Goal: Task Accomplishment & Management: Use online tool/utility

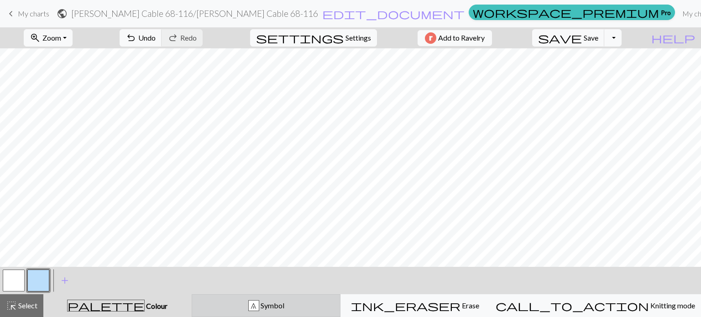
click at [215, 304] on div "8 Symbol" at bounding box center [266, 305] width 137 height 11
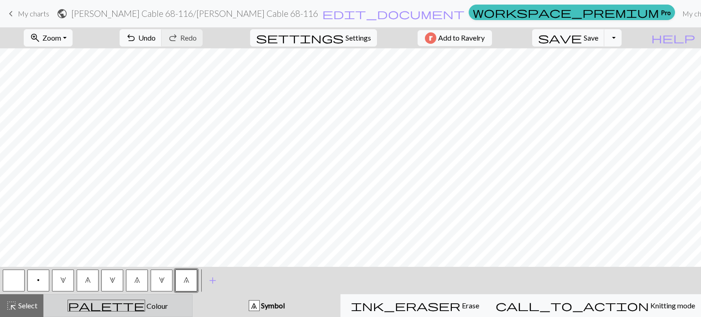
click at [145, 308] on span "Colour" at bounding box center [156, 306] width 23 height 9
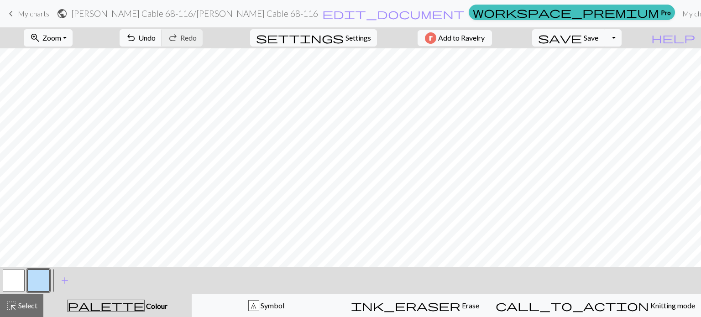
click at [36, 279] on button "button" at bounding box center [38, 281] width 22 height 22
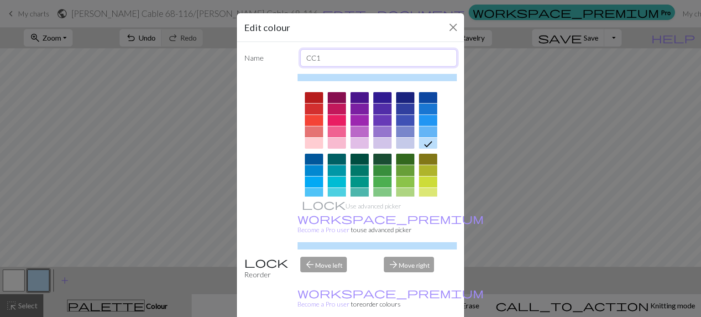
drag, startPoint x: 345, startPoint y: 63, endPoint x: 295, endPoint y: 58, distance: 50.9
click at [295, 58] on div "CC1" at bounding box center [379, 57] width 168 height 17
type input "3 to the back"
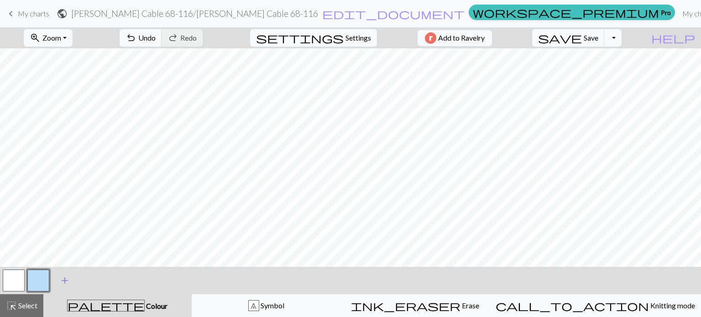
click at [63, 279] on span "add" at bounding box center [64, 280] width 11 height 13
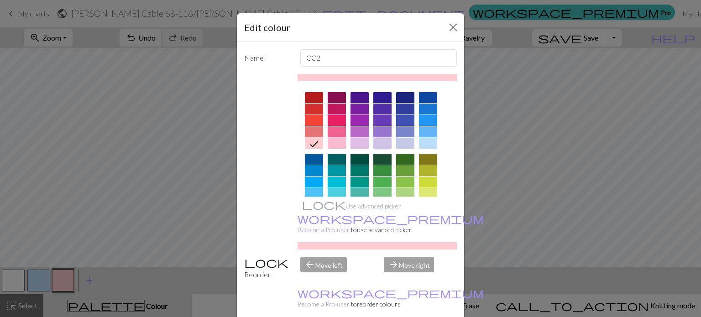
click at [376, 145] on div at bounding box center [382, 143] width 18 height 11
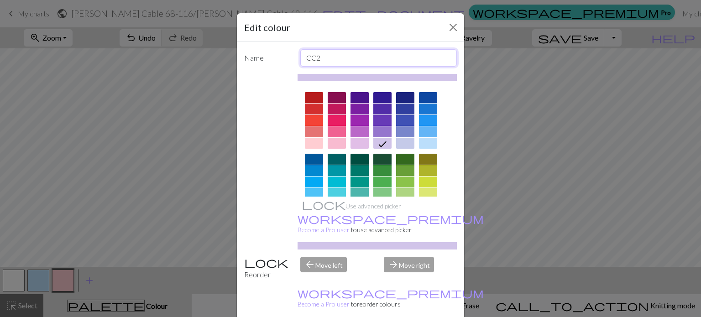
drag, startPoint x: 341, startPoint y: 56, endPoint x: 285, endPoint y: 59, distance: 56.7
click at [285, 59] on div "Name CC2" at bounding box center [351, 57] width 224 height 17
type input "2 to the back"
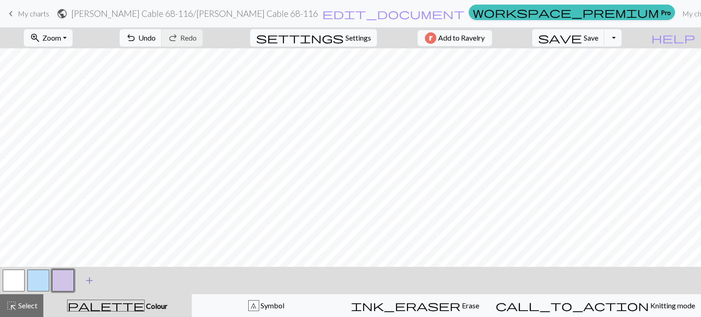
click at [91, 279] on span "add" at bounding box center [89, 280] width 11 height 13
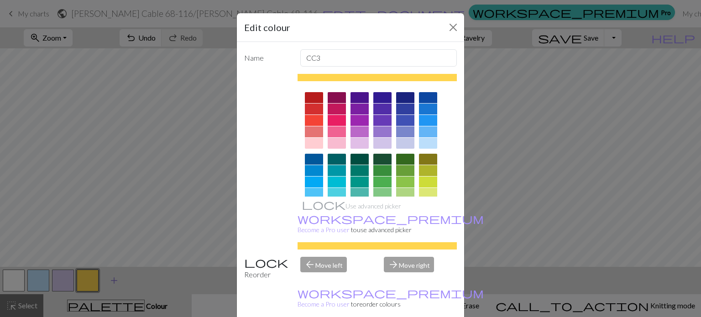
click at [91, 279] on div "Edit colour Name CC3 Use advanced picker workspace_premium Become a Pro user to…" at bounding box center [350, 158] width 701 height 317
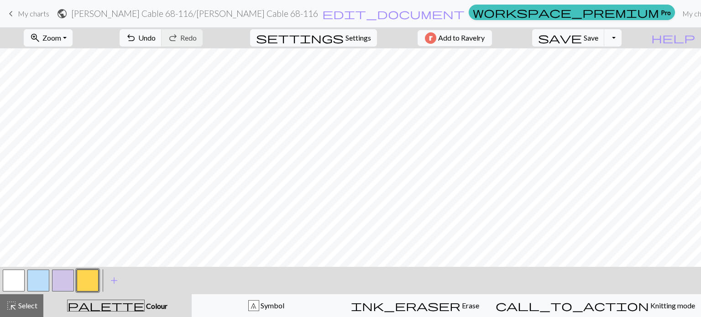
click at [85, 288] on button "button" at bounding box center [88, 281] width 22 height 22
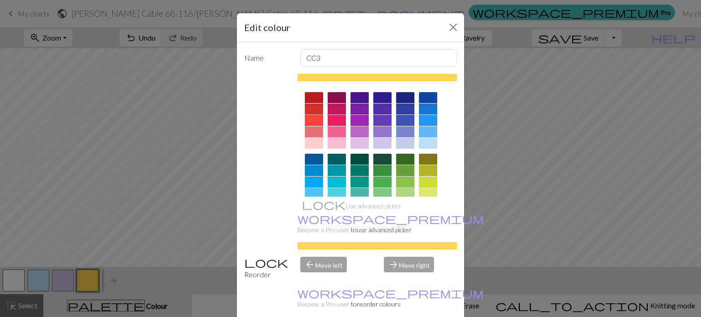
click at [310, 144] on div at bounding box center [314, 143] width 18 height 11
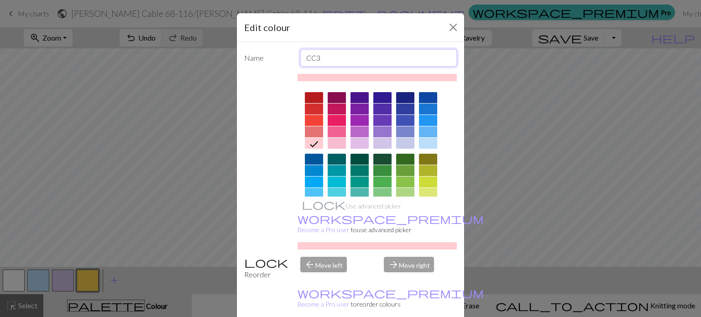
drag, startPoint x: 334, startPoint y: 59, endPoint x: 287, endPoint y: 58, distance: 47.0
click at [287, 58] on div "Name CC3" at bounding box center [351, 57] width 224 height 17
type input "1 to the back"
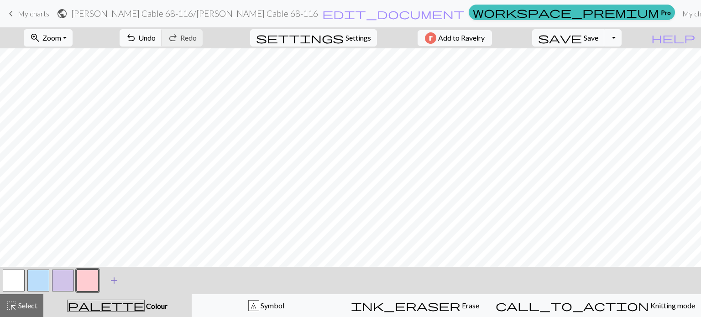
click at [115, 284] on span "add" at bounding box center [114, 280] width 11 height 13
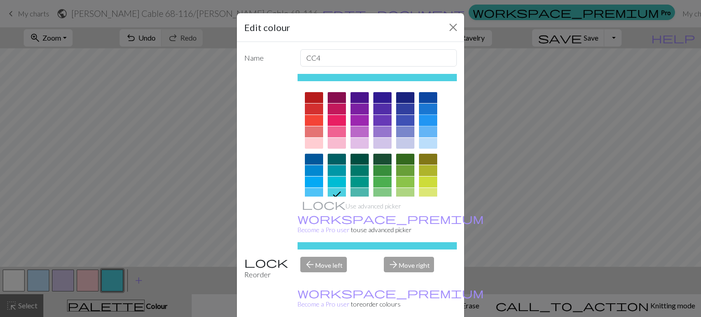
click at [425, 122] on div at bounding box center [428, 120] width 18 height 11
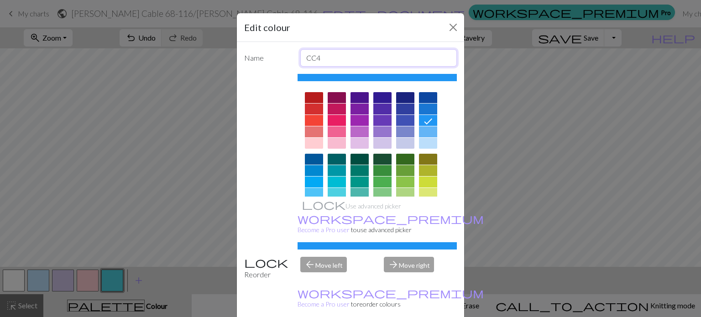
drag, startPoint x: 326, startPoint y: 59, endPoint x: 297, endPoint y: 60, distance: 29.2
click at [300, 60] on input "CC4" at bounding box center [378, 57] width 157 height 17
type input "3 to the front"
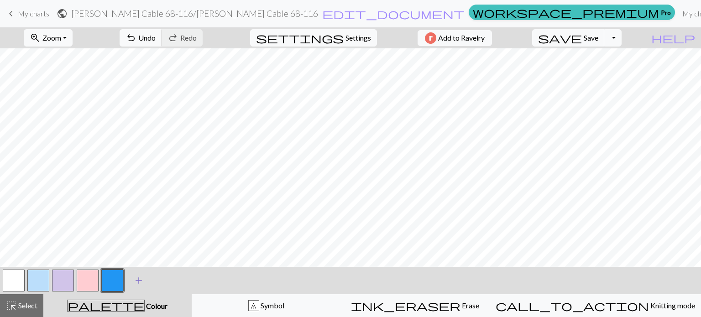
click at [137, 280] on span "add" at bounding box center [138, 280] width 11 height 13
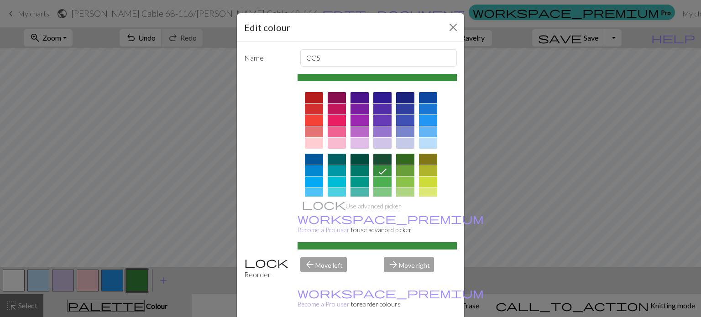
click at [376, 121] on div at bounding box center [382, 120] width 18 height 11
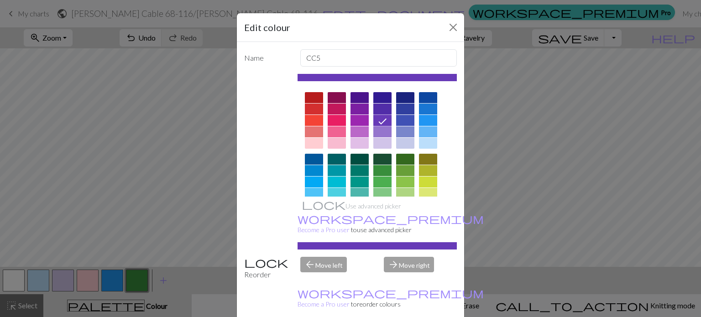
click at [360, 124] on div at bounding box center [359, 120] width 18 height 11
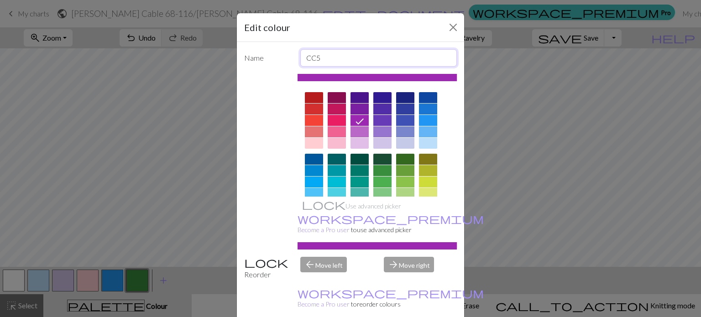
drag, startPoint x: 323, startPoint y: 56, endPoint x: 277, endPoint y: 54, distance: 45.7
click at [277, 54] on div "Name CC5" at bounding box center [351, 57] width 224 height 17
type input "2 to the front"
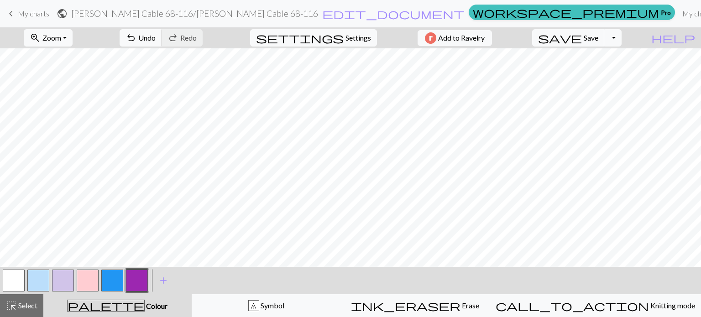
click at [64, 285] on button "button" at bounding box center [63, 281] width 22 height 22
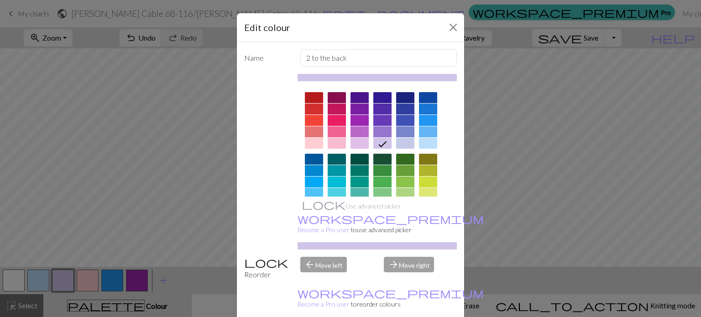
click at [355, 142] on div at bounding box center [359, 143] width 18 height 11
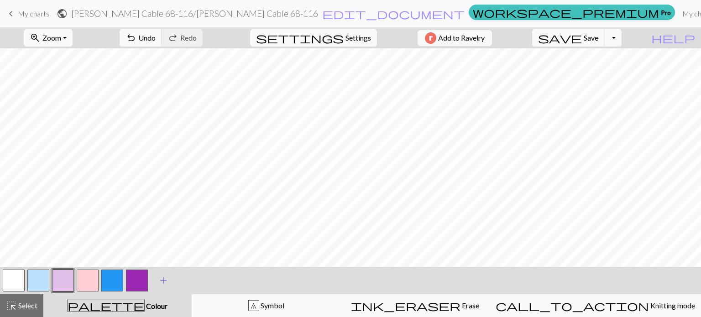
click at [165, 281] on span "add" at bounding box center [163, 280] width 11 height 13
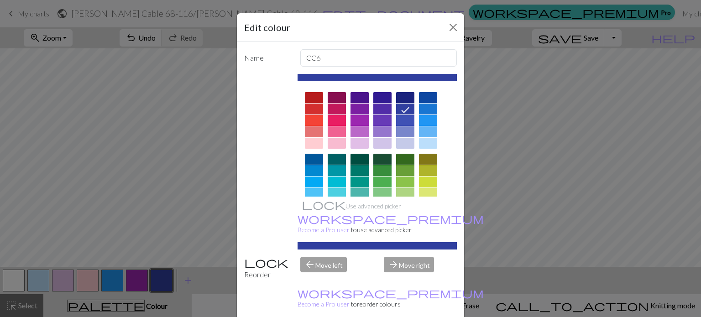
click at [311, 122] on div at bounding box center [314, 120] width 18 height 11
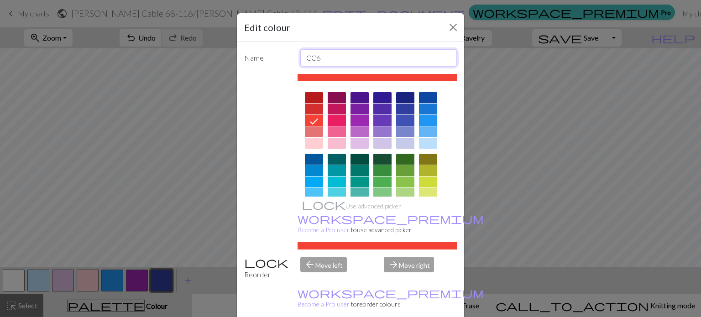
drag, startPoint x: 330, startPoint y: 54, endPoint x: 286, endPoint y: 58, distance: 44.9
click at [286, 58] on div "Name CC6" at bounding box center [351, 57] width 224 height 17
type input "1 to the front"
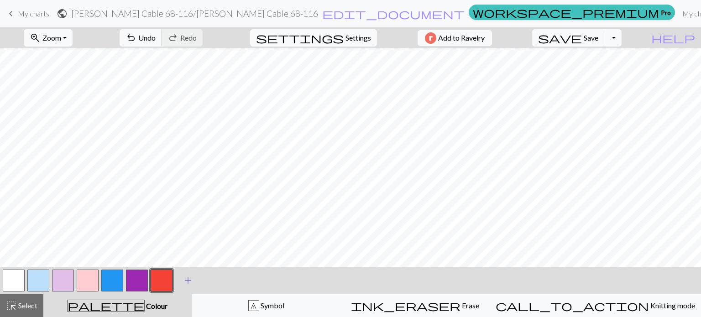
click at [188, 281] on span "add" at bounding box center [188, 280] width 11 height 13
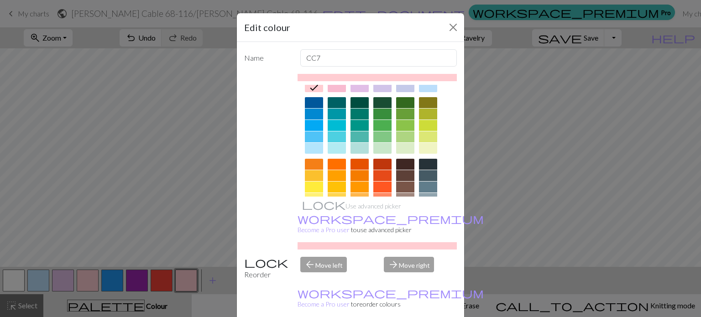
scroll to position [137, 0]
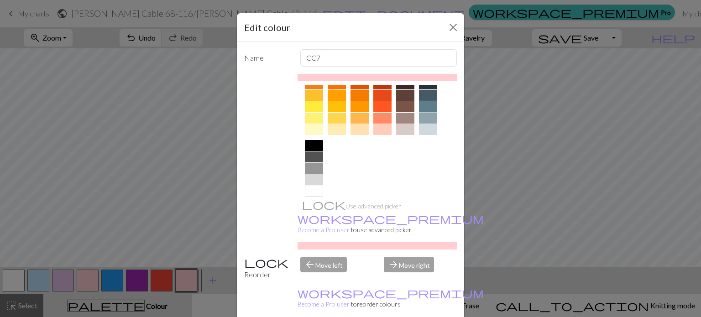
click at [425, 107] on div at bounding box center [428, 106] width 18 height 11
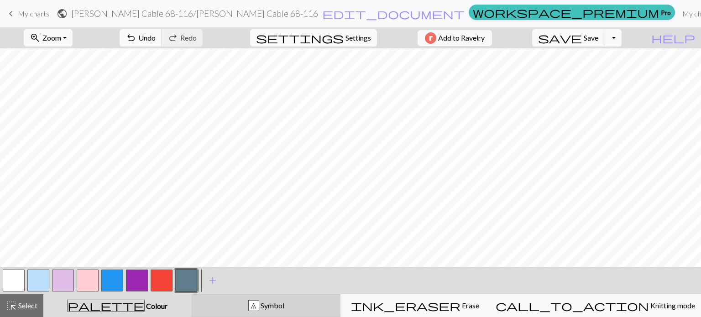
click at [261, 306] on div "8 Symbol" at bounding box center [266, 305] width 137 height 11
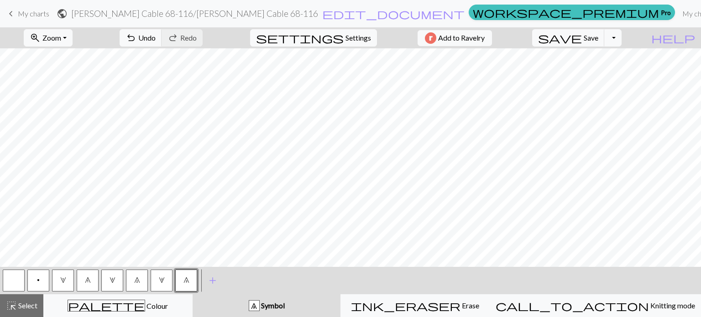
click at [37, 280] on span "p" at bounding box center [38, 280] width 3 height 7
click at [10, 281] on button "button" at bounding box center [14, 281] width 22 height 22
drag, startPoint x: 40, startPoint y: 285, endPoint x: 64, endPoint y: 277, distance: 25.3
click at [40, 285] on button "p" at bounding box center [38, 281] width 22 height 22
click at [113, 282] on span "2" at bounding box center [113, 280] width 6 height 7
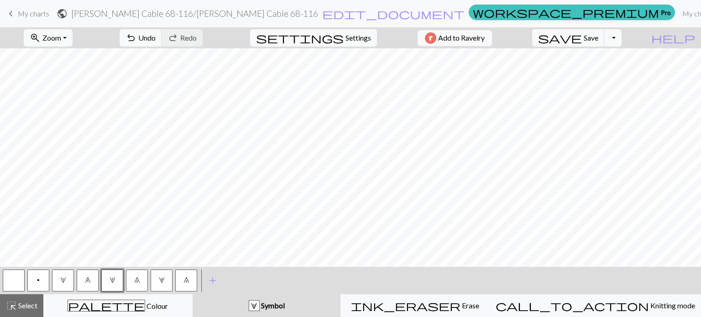
click at [36, 277] on button "p" at bounding box center [38, 281] width 22 height 22
click at [183, 282] on button "8" at bounding box center [186, 281] width 22 height 22
click at [60, 281] on span "1" at bounding box center [63, 280] width 6 height 7
click at [39, 284] on span "p" at bounding box center [38, 280] width 3 height 7
click at [114, 282] on span "2" at bounding box center [113, 280] width 6 height 7
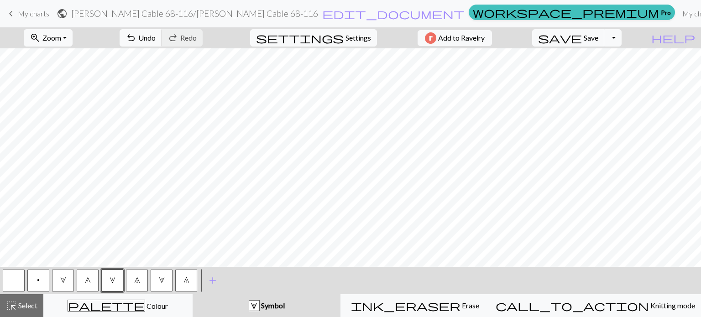
click at [36, 284] on button "p" at bounding box center [38, 281] width 22 height 22
click at [157, 284] on button "3" at bounding box center [162, 281] width 22 height 22
click at [44, 281] on button "p" at bounding box center [38, 281] width 22 height 22
click at [118, 283] on button "2" at bounding box center [112, 281] width 22 height 22
click at [40, 283] on button "p" at bounding box center [38, 281] width 22 height 22
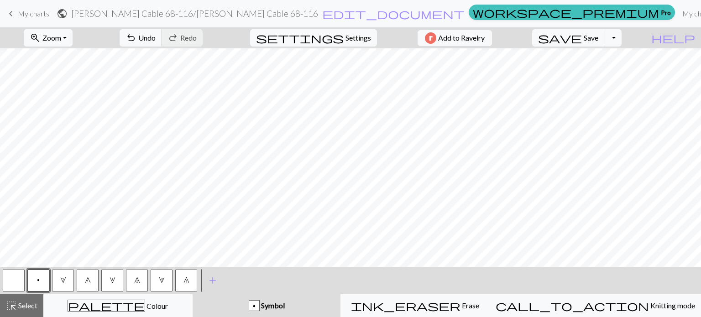
click at [184, 282] on span "8" at bounding box center [186, 280] width 6 height 7
click at [66, 282] on span "1" at bounding box center [63, 280] width 6 height 7
click at [16, 278] on button "button" at bounding box center [14, 281] width 22 height 22
click at [64, 282] on span "1" at bounding box center [63, 280] width 6 height 7
click at [16, 284] on button "button" at bounding box center [14, 281] width 22 height 22
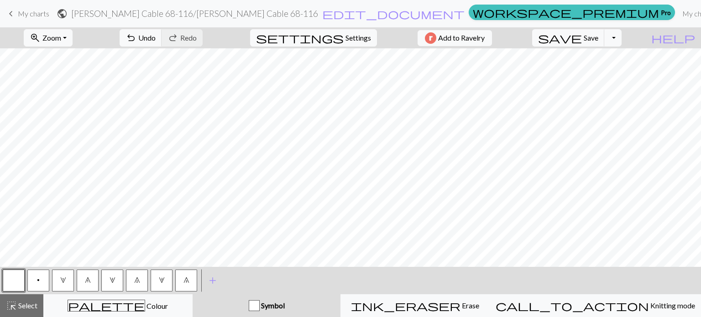
click at [44, 285] on button "p" at bounding box center [38, 281] width 22 height 22
click at [58, 284] on button "1" at bounding box center [63, 281] width 22 height 22
click at [10, 277] on button "button" at bounding box center [14, 281] width 22 height 22
click at [39, 279] on span "p" at bounding box center [38, 280] width 3 height 7
click at [113, 280] on span "2" at bounding box center [113, 280] width 6 height 7
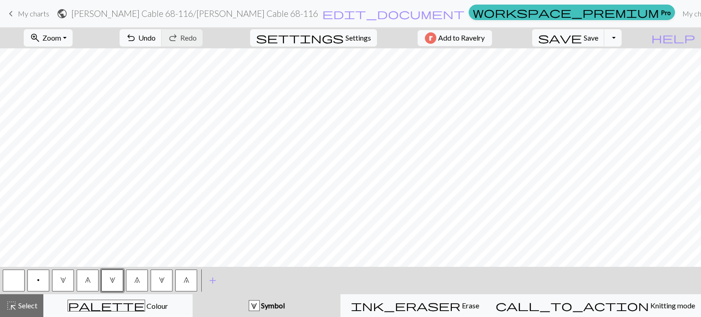
drag, startPoint x: 5, startPoint y: 282, endPoint x: 43, endPoint y: 268, distance: 40.6
click at [7, 282] on button "button" at bounding box center [14, 281] width 22 height 22
click at [43, 279] on button "p" at bounding box center [38, 281] width 22 height 22
click at [159, 285] on button "3" at bounding box center [162, 281] width 22 height 22
click at [13, 287] on button "button" at bounding box center [14, 281] width 22 height 22
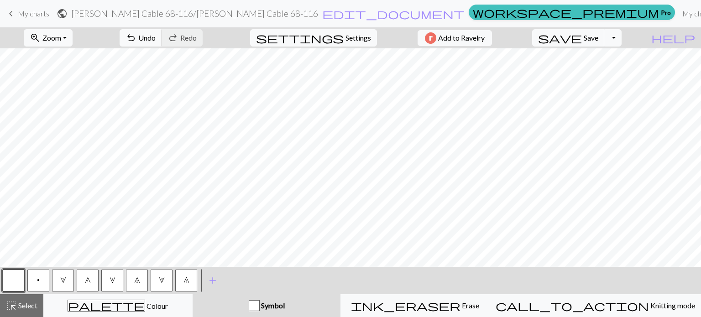
click at [163, 282] on span "3" at bounding box center [162, 280] width 6 height 7
click at [42, 281] on button "p" at bounding box center [38, 281] width 22 height 22
click at [115, 279] on span "2" at bounding box center [113, 280] width 6 height 7
click at [17, 277] on button "button" at bounding box center [14, 281] width 22 height 22
click at [41, 284] on button "p" at bounding box center [38, 281] width 22 height 22
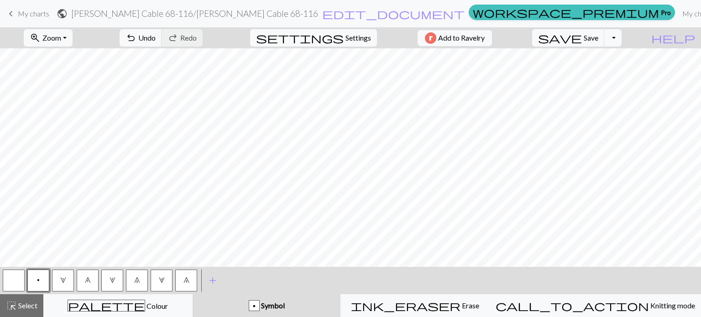
click at [181, 277] on button "8" at bounding box center [186, 281] width 22 height 22
drag, startPoint x: 18, startPoint y: 279, endPoint x: 32, endPoint y: 269, distance: 16.7
click at [21, 277] on button "button" at bounding box center [14, 281] width 22 height 22
click at [63, 281] on span "1" at bounding box center [63, 280] width 6 height 7
click at [34, 282] on button "p" at bounding box center [38, 281] width 22 height 22
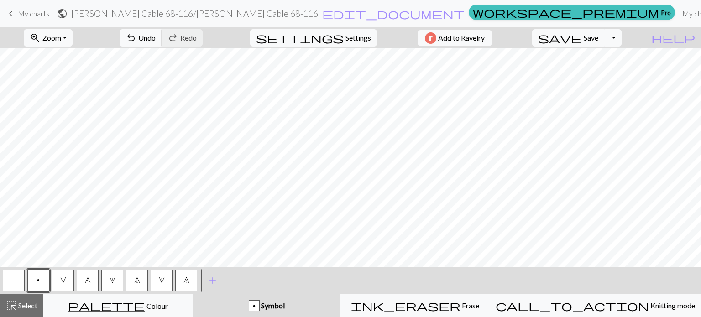
click at [20, 275] on button "button" at bounding box center [14, 281] width 22 height 22
click at [43, 277] on button "p" at bounding box center [38, 281] width 22 height 22
click at [62, 281] on span "1" at bounding box center [63, 280] width 6 height 7
click at [112, 283] on span "2" at bounding box center [113, 280] width 6 height 7
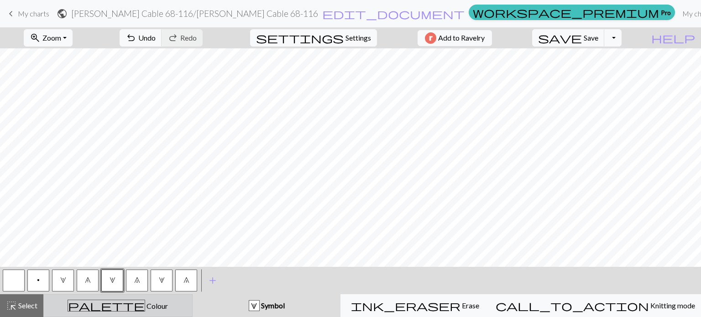
click at [168, 310] on div "palette Colour Colour" at bounding box center [117, 306] width 137 height 12
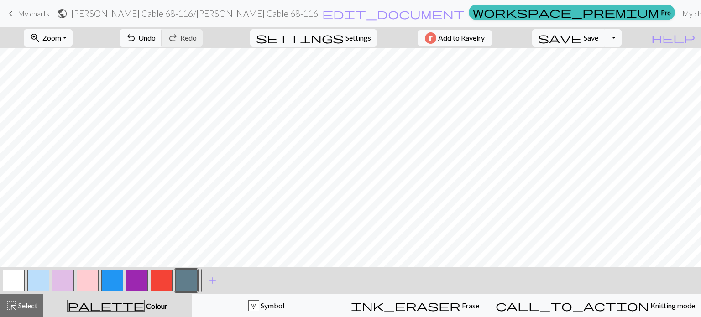
click at [185, 283] on button "button" at bounding box center [186, 281] width 22 height 22
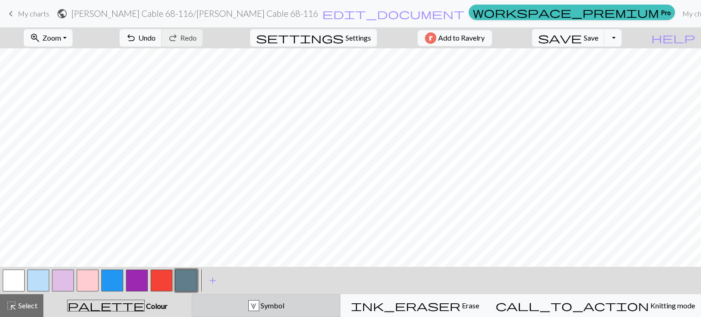
click at [245, 304] on div "2 Symbol" at bounding box center [266, 305] width 137 height 11
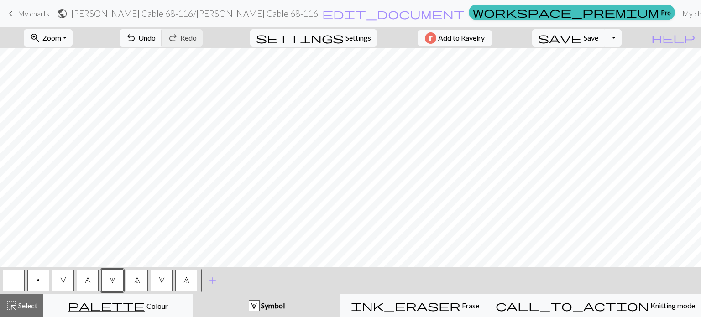
click at [164, 282] on span "3" at bounding box center [162, 280] width 6 height 7
click at [184, 280] on span "8" at bounding box center [186, 280] width 6 height 7
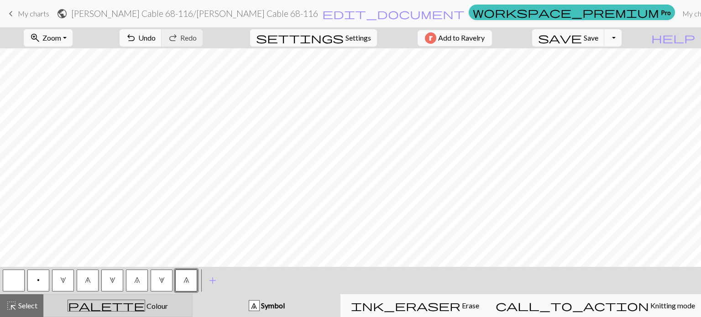
click at [180, 303] on div "palette Colour Colour" at bounding box center [117, 306] width 137 height 12
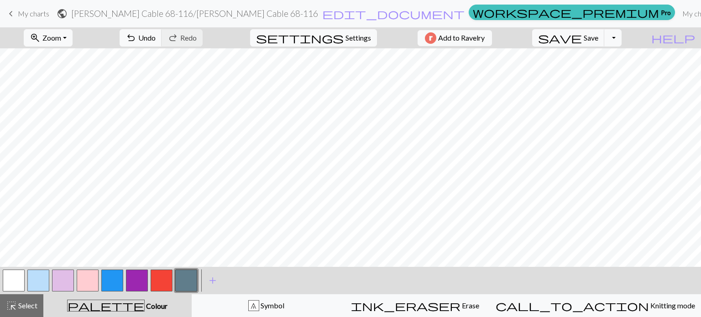
click at [142, 279] on button "button" at bounding box center [137, 281] width 22 height 22
click at [115, 280] on button "button" at bounding box center [112, 281] width 22 height 22
click at [36, 277] on button "button" at bounding box center [38, 281] width 22 height 22
click at [158, 282] on button "button" at bounding box center [162, 281] width 22 height 22
click at [598, 40] on span "Save" at bounding box center [591, 37] width 15 height 9
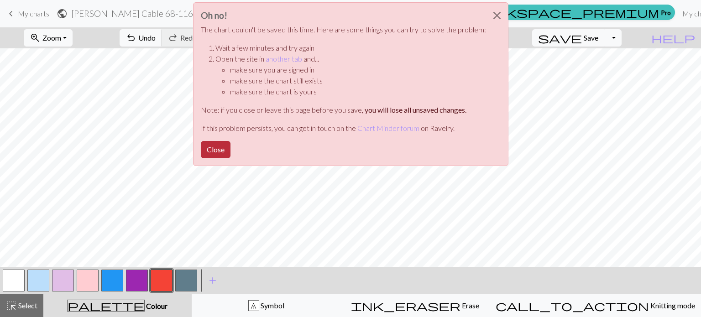
click at [219, 153] on button "Close" at bounding box center [216, 149] width 30 height 17
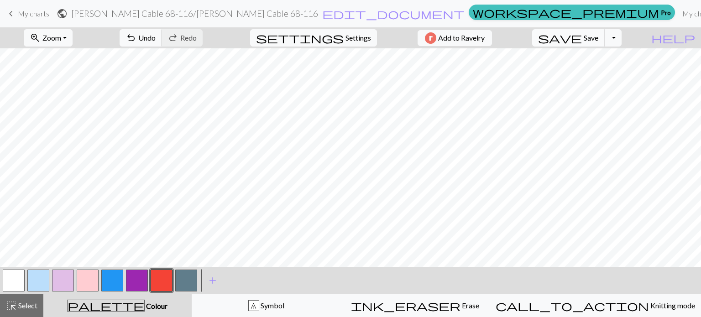
click at [582, 37] on span "save" at bounding box center [560, 37] width 44 height 13
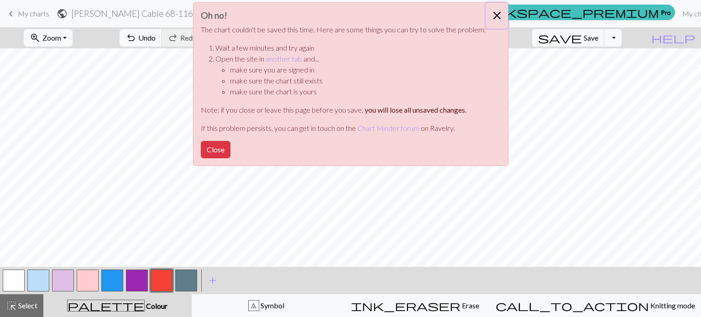
click at [497, 16] on button "Close" at bounding box center [497, 16] width 22 height 26
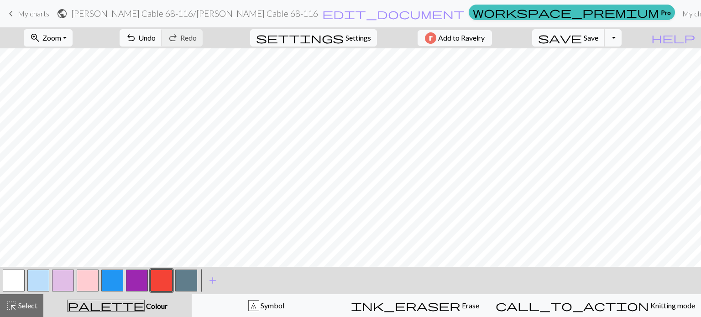
click at [582, 40] on span "save" at bounding box center [560, 37] width 44 height 13
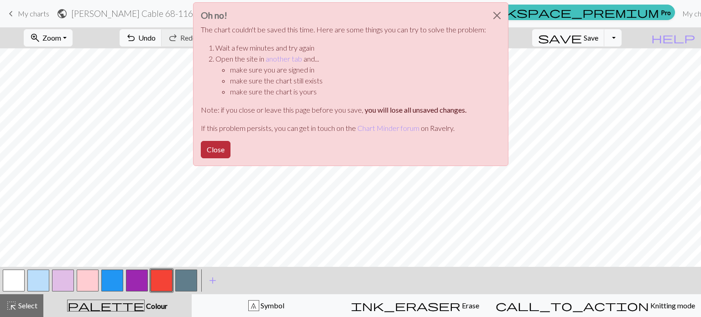
click at [209, 153] on button "Close" at bounding box center [216, 149] width 30 height 17
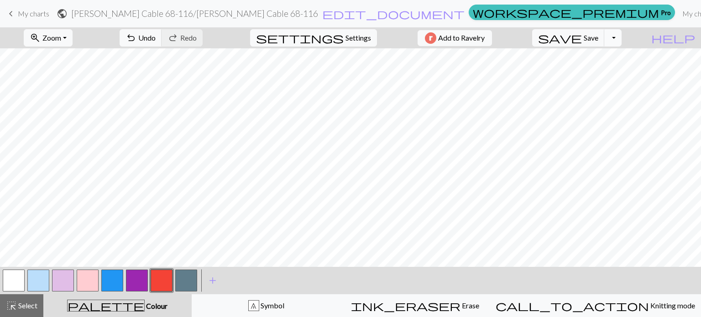
click at [622, 40] on button "Toggle Dropdown" at bounding box center [612, 37] width 17 height 17
click at [601, 69] on button "save_alt Download" at bounding box center [546, 72] width 151 height 15
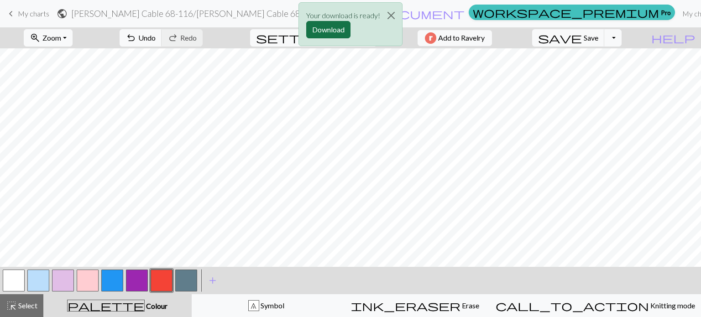
click at [337, 27] on button "Download" at bounding box center [328, 29] width 44 height 17
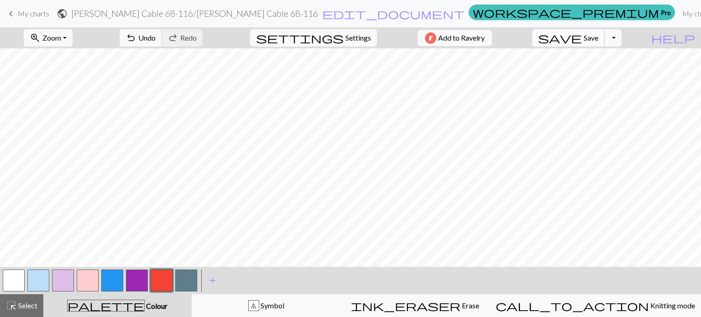
click at [582, 38] on span "save" at bounding box center [560, 37] width 44 height 13
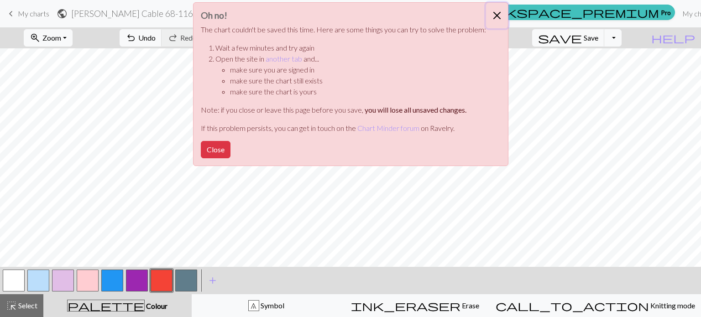
click at [492, 16] on button "Close" at bounding box center [497, 16] width 22 height 26
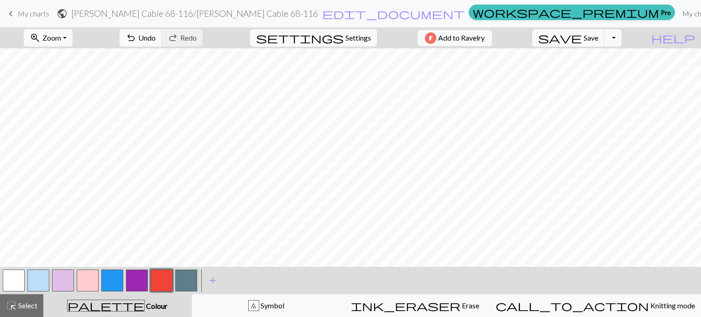
click at [679, 14] on link "My charts" at bounding box center [698, 14] width 39 height 18
click at [582, 39] on span "save" at bounding box center [560, 37] width 44 height 13
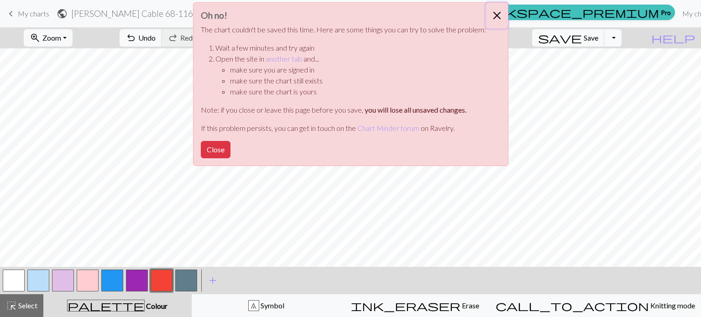
click at [493, 16] on button "Close" at bounding box center [497, 16] width 22 height 26
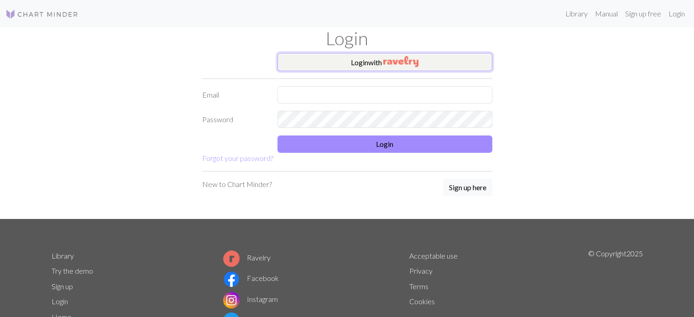
click at [381, 64] on button "Login with" at bounding box center [384, 62] width 215 height 18
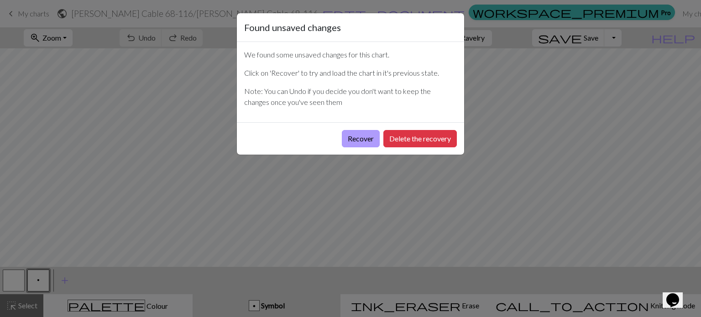
click at [369, 136] on button "Recover" at bounding box center [361, 138] width 38 height 17
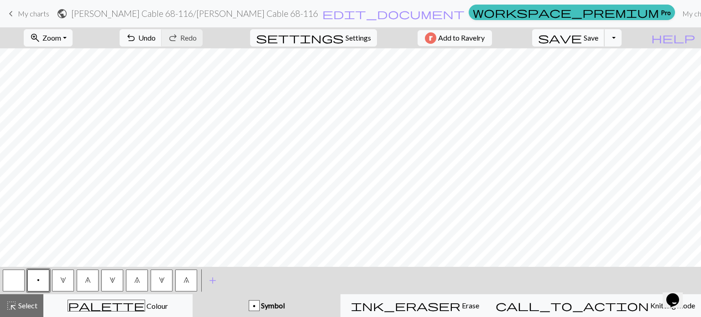
click at [582, 37] on span "save" at bounding box center [560, 37] width 44 height 13
click at [679, 14] on link "My charts" at bounding box center [698, 14] width 39 height 18
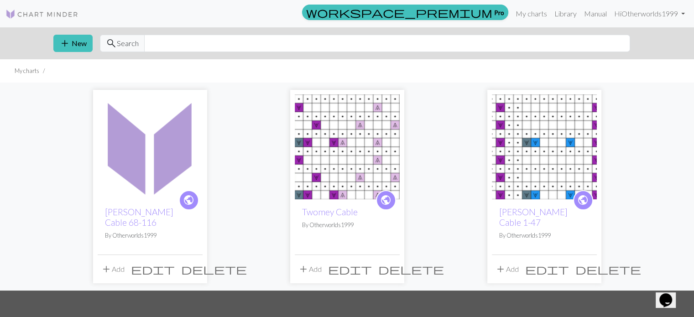
click at [372, 263] on span "edit" at bounding box center [350, 269] width 44 height 13
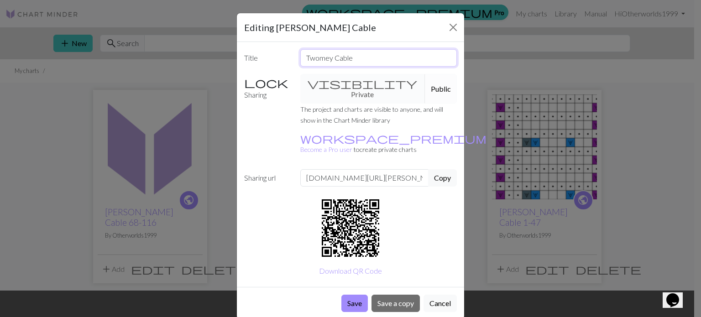
click at [361, 57] on input "Twomey Cable" at bounding box center [378, 57] width 157 height 17
type input "[PERSON_NAME] Cable Claw 48-67"
click at [355, 295] on button "Save" at bounding box center [354, 303] width 26 height 17
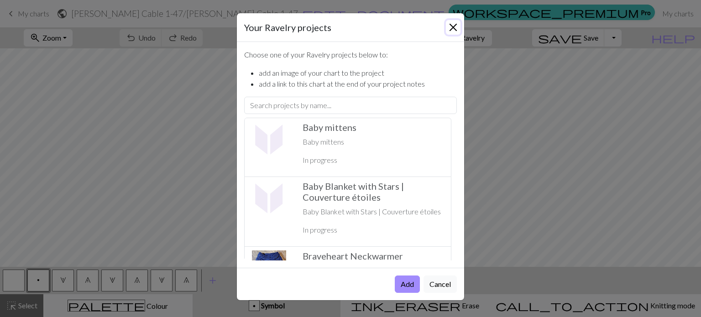
click at [451, 28] on button "Close" at bounding box center [453, 27] width 15 height 15
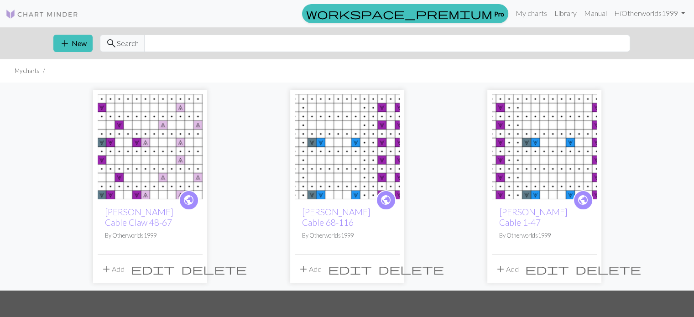
click at [552, 139] on img at bounding box center [544, 146] width 105 height 105
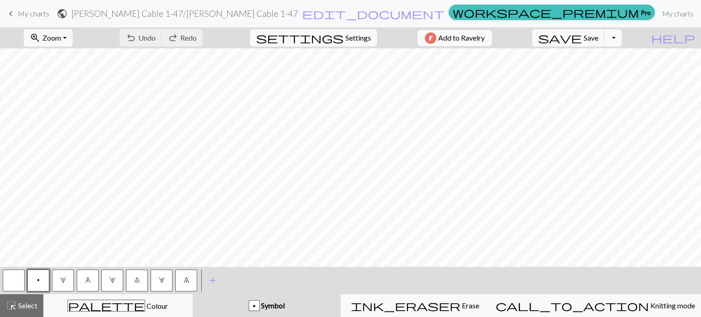
click at [485, 44] on button "Add to Ravelry" at bounding box center [455, 38] width 74 height 16
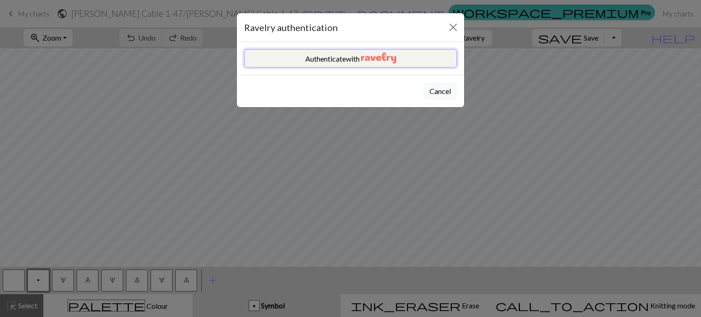
click at [393, 58] on img "button" at bounding box center [378, 57] width 35 height 11
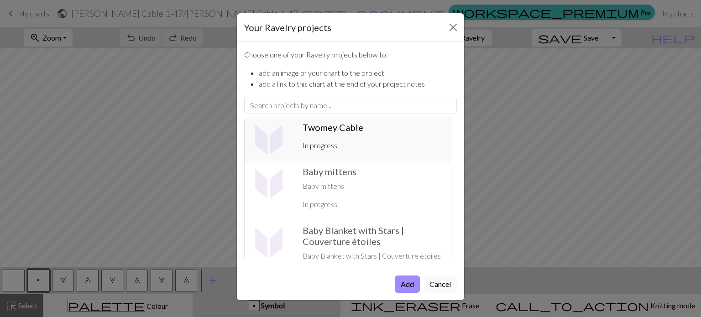
click at [340, 144] on p "In progress" at bounding box center [373, 145] width 141 height 11
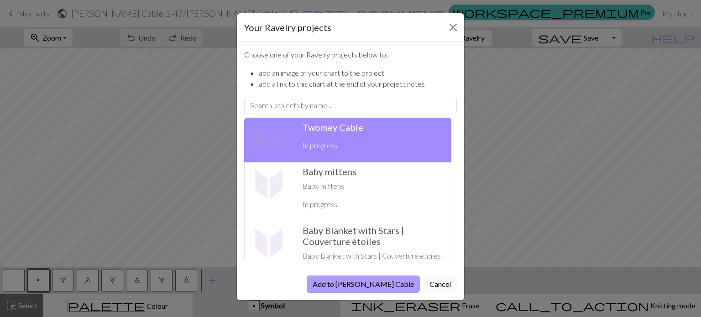
click at [379, 286] on button "Add to [PERSON_NAME] Cable" at bounding box center [363, 284] width 113 height 17
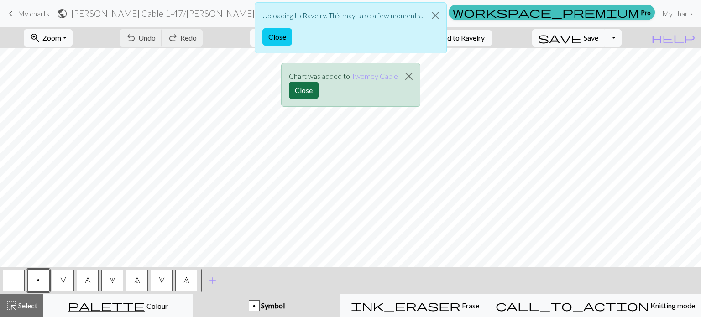
click at [304, 89] on button "Close" at bounding box center [304, 90] width 30 height 17
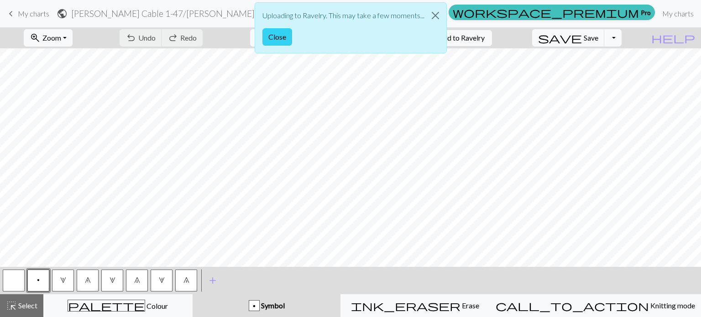
click at [281, 40] on button "Close" at bounding box center [277, 36] width 30 height 17
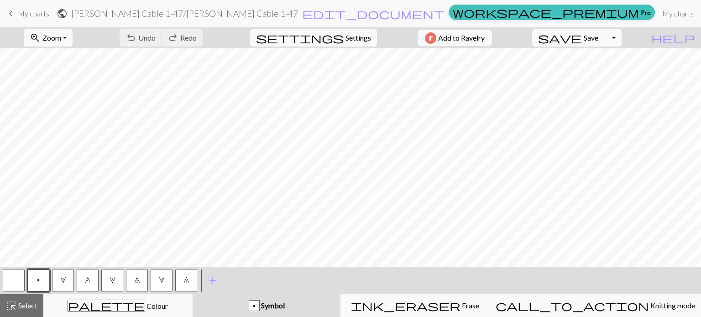
click at [10, 14] on span "keyboard_arrow_left" at bounding box center [10, 13] width 11 height 13
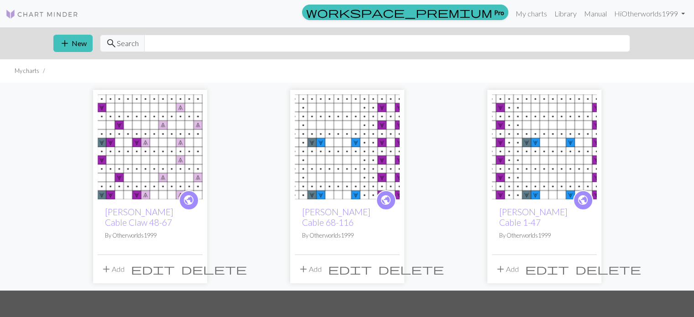
click at [341, 150] on img at bounding box center [347, 146] width 105 height 105
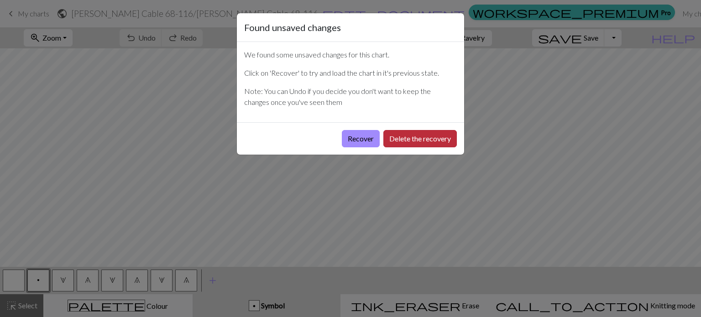
click at [408, 133] on button "Delete the recovery" at bounding box center [419, 138] width 73 height 17
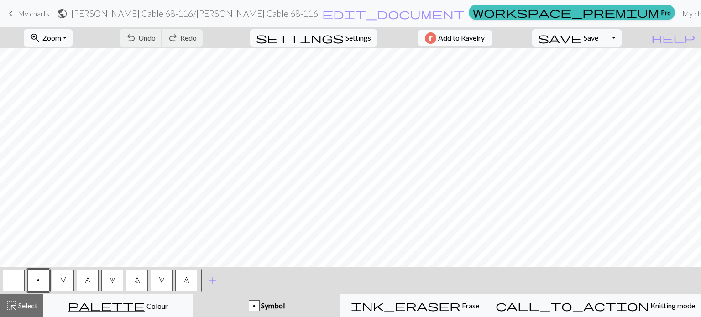
click at [463, 42] on span "Add to Ravelry" at bounding box center [461, 37] width 47 height 11
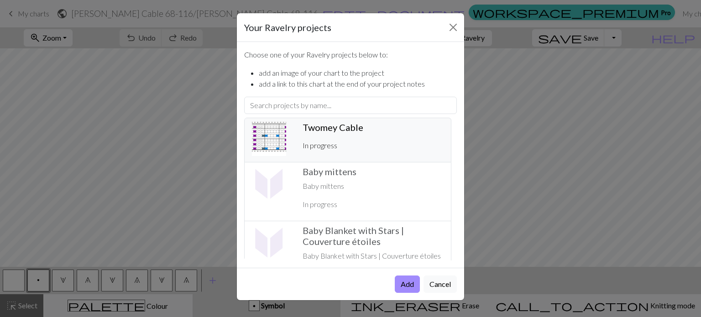
click at [338, 127] on h5 "[PERSON_NAME] Cable ️" at bounding box center [373, 127] width 141 height 11
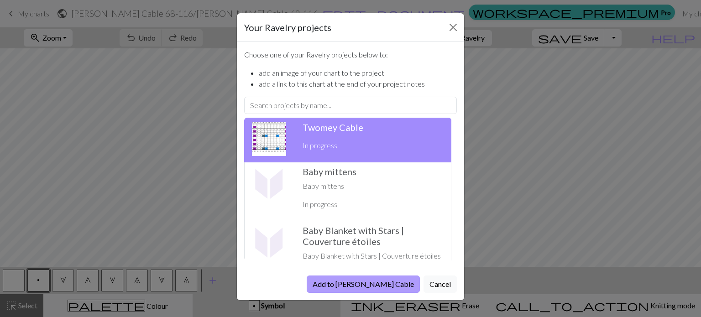
click at [370, 285] on button "Add to [PERSON_NAME] Cable" at bounding box center [363, 284] width 113 height 17
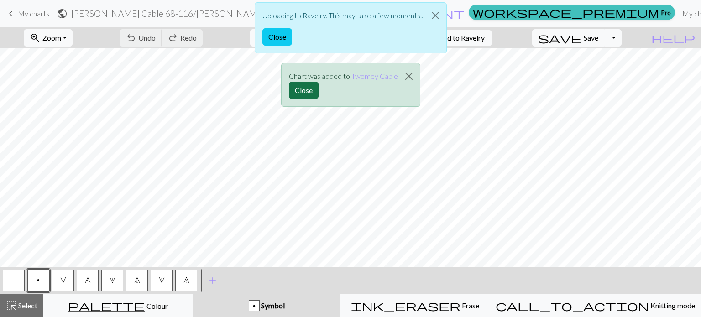
click at [299, 91] on button "Close" at bounding box center [304, 90] width 30 height 17
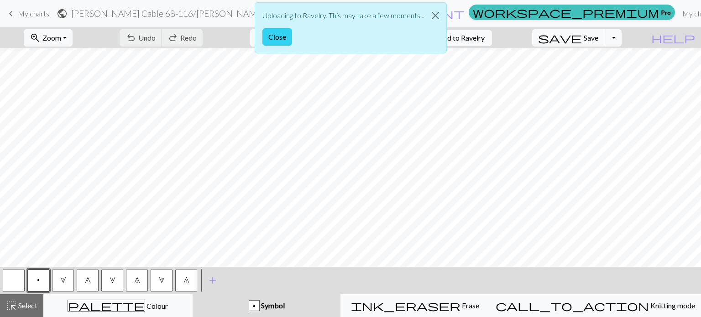
click at [281, 38] on button "Close" at bounding box center [277, 36] width 30 height 17
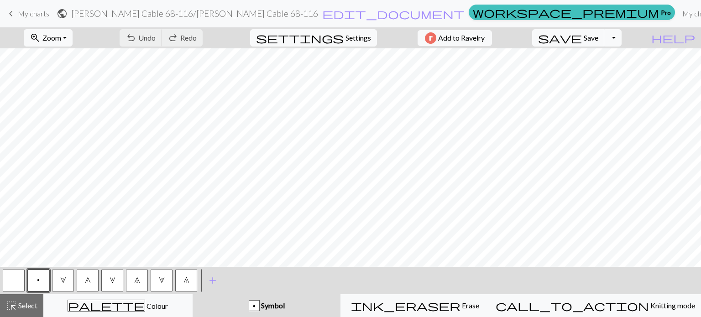
click at [27, 17] on span "My charts" at bounding box center [33, 13] width 31 height 9
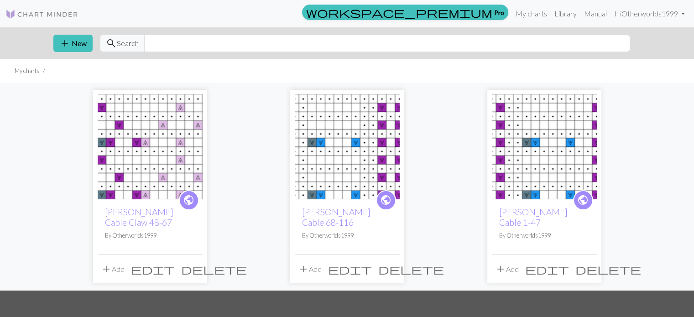
click at [140, 165] on img at bounding box center [150, 146] width 105 height 105
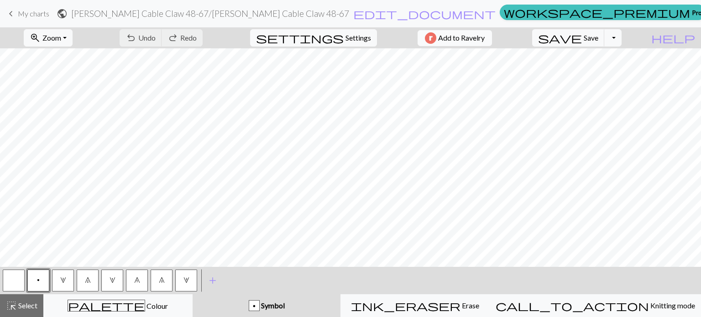
click at [470, 36] on span "Add to Ravelry" at bounding box center [461, 37] width 47 height 11
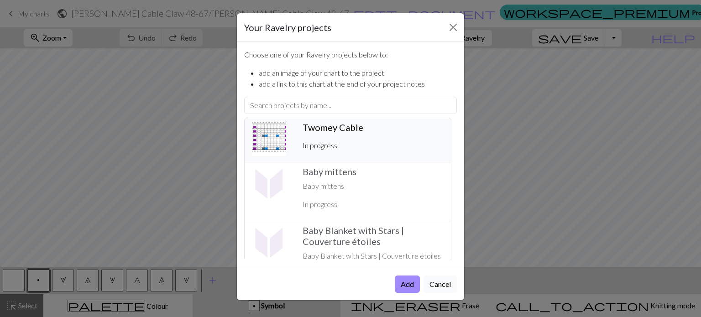
click at [343, 135] on div "[PERSON_NAME] Cable ️ In progress" at bounding box center [373, 140] width 152 height 37
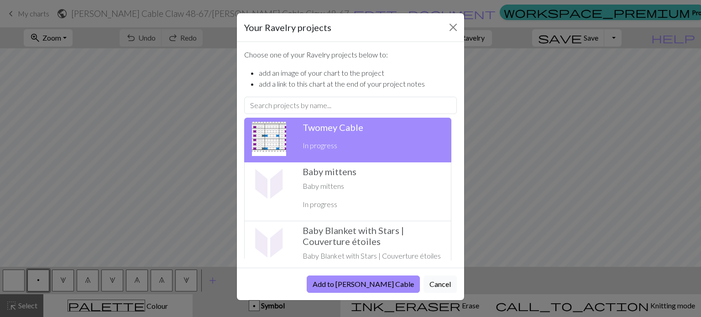
click at [355, 282] on button "Add to [PERSON_NAME] Cable" at bounding box center [363, 284] width 113 height 17
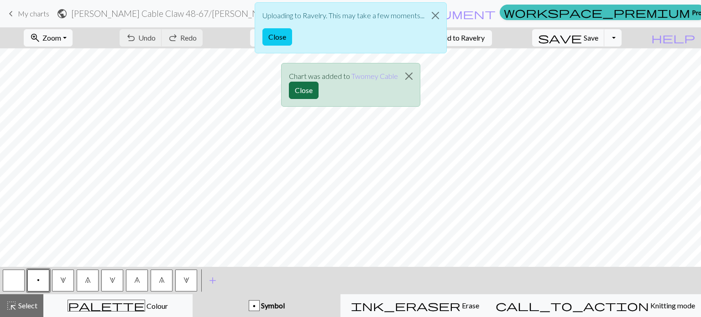
click at [310, 87] on button "Close" at bounding box center [304, 90] width 30 height 17
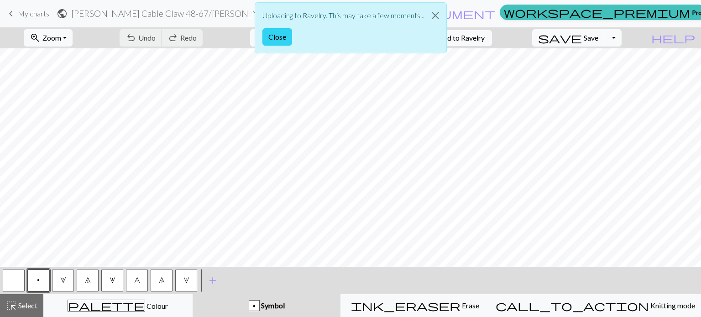
click at [277, 41] on button "Close" at bounding box center [277, 36] width 30 height 17
